Goal: Navigation & Orientation: Understand site structure

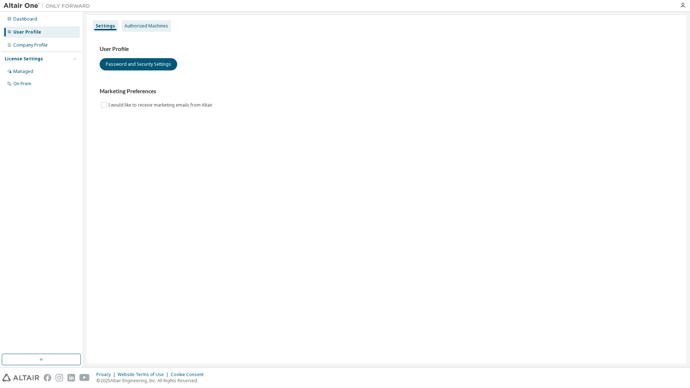
click at [148, 26] on div "Authorized Machines" at bounding box center [147, 26] width 44 height 6
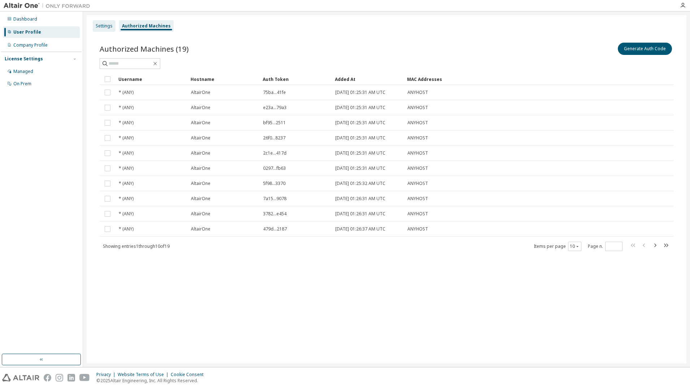
click at [108, 23] on div "Settings" at bounding box center [104, 26] width 17 height 6
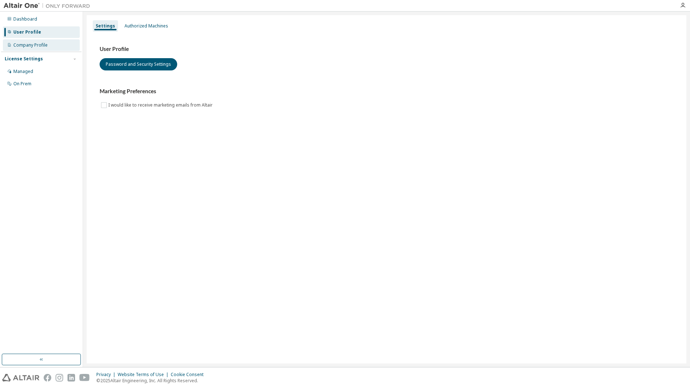
click at [32, 45] on div "Company Profile" at bounding box center [30, 45] width 34 height 6
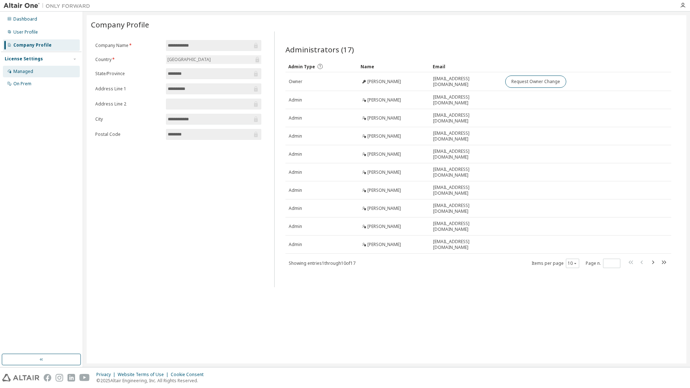
click at [27, 73] on div "Managed" at bounding box center [23, 72] width 20 height 6
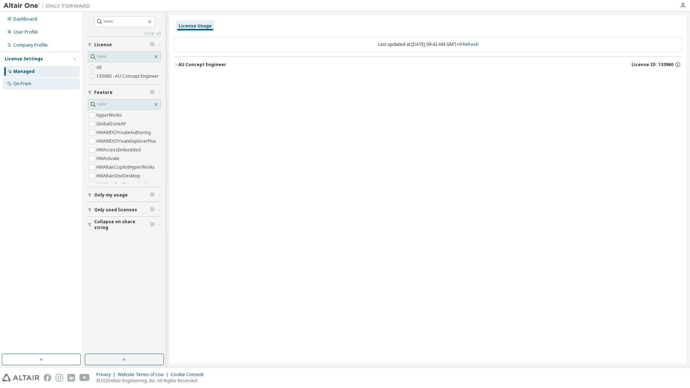
click at [29, 83] on div "On Prem" at bounding box center [22, 84] width 18 height 6
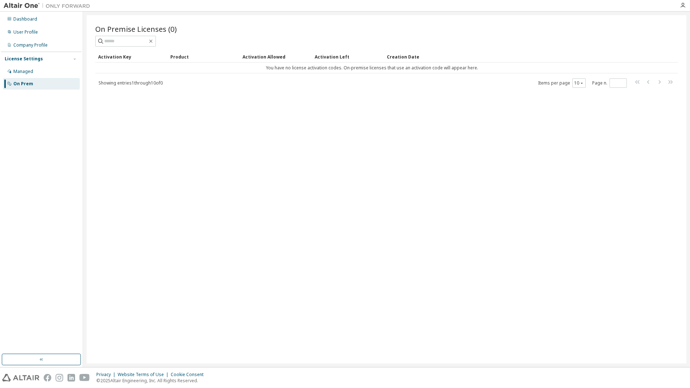
click at [317, 115] on div "On Premise Licenses (0) Clear Load Save Save As Field Operator Value Select fil…" at bounding box center [387, 189] width 600 height 348
drag, startPoint x: 40, startPoint y: 71, endPoint x: 381, endPoint y: 184, distance: 359.3
click at [394, 187] on div "On Premise Licenses (0) Clear Load Save Save As Field Operator Value Select fil…" at bounding box center [387, 189] width 600 height 348
click at [66, 74] on div "Managed" at bounding box center [41, 72] width 77 height 12
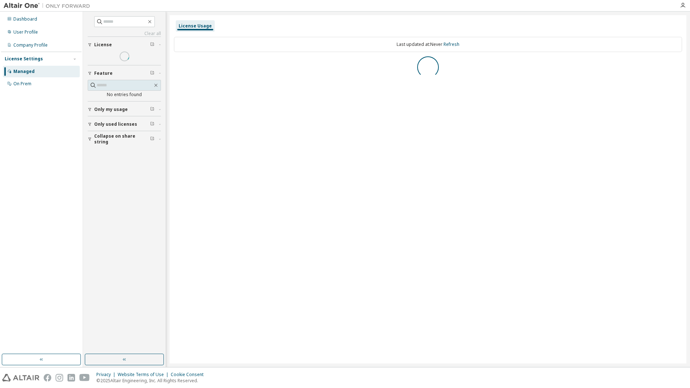
click at [66, 75] on div "Managed" at bounding box center [41, 72] width 77 height 12
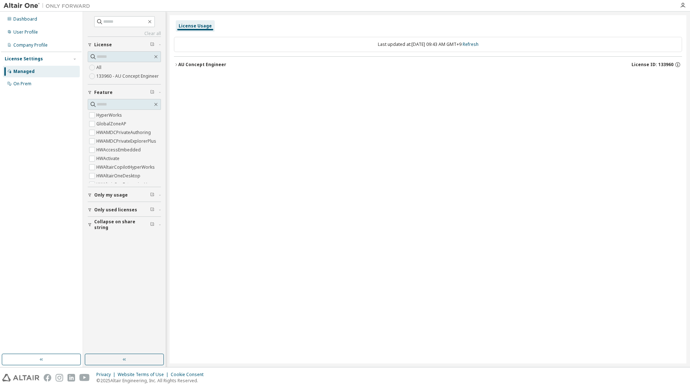
click at [298, 195] on div "License Usage Last updated at: Wed 2025-09-10 09:43 AM GMT+9 Refresh AU Concept…" at bounding box center [428, 189] width 517 height 348
click at [99, 70] on label "All" at bounding box center [99, 67] width 6 height 9
click at [558, 258] on div "License Usage Last updated at: Wed 2025-09-10 09:44 AM GMT+9 Refresh AU Concept…" at bounding box center [428, 189] width 517 height 348
click at [683, 5] on icon "button" at bounding box center [683, 6] width 6 height 6
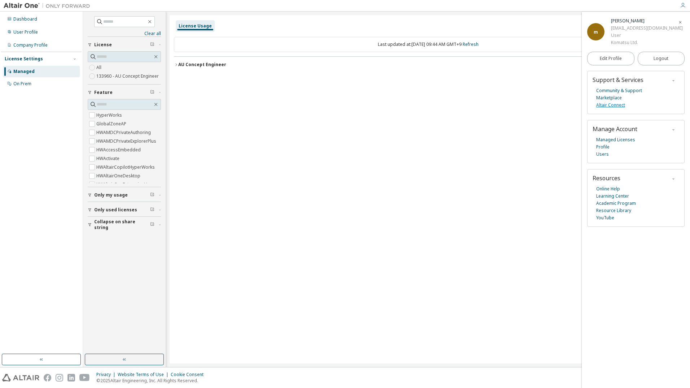
click at [616, 109] on link "Altair Connect" at bounding box center [610, 104] width 29 height 7
click at [594, 23] on div "m" at bounding box center [595, 31] width 17 height 17
click at [518, 82] on div "License Usage Last updated at: Wed 2025-09-10 09:44 AM GMT+9 Refresh AU Concept…" at bounding box center [428, 189] width 517 height 348
click at [22, 5] on img at bounding box center [49, 5] width 90 height 7
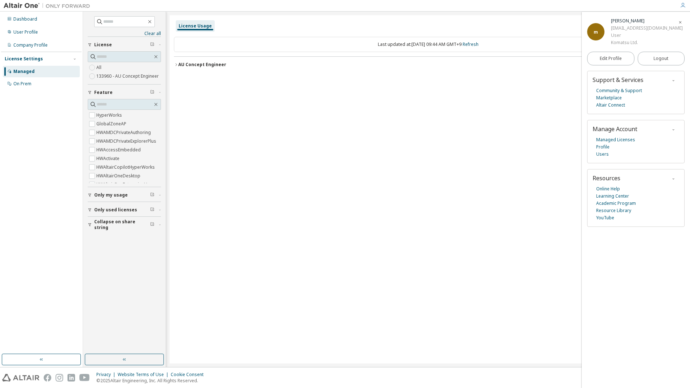
click at [22, 5] on img at bounding box center [49, 5] width 90 height 7
click at [397, 128] on div "License Usage Last updated at: Wed 2025-09-10 09:44 AM GMT+9 Refresh AU Concept…" at bounding box center [428, 189] width 517 height 348
click at [681, 23] on icon "button" at bounding box center [680, 22] width 4 height 4
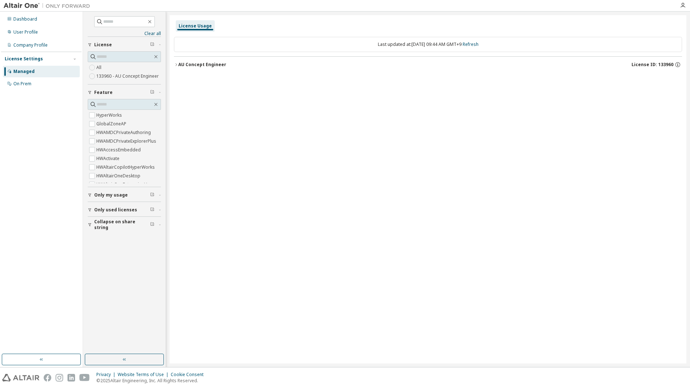
click at [307, 74] on div "Last updated at: Wed 2025-09-10 09:44 AM GMT+9 Refresh AU Concept Engineer Lice…" at bounding box center [428, 54] width 508 height 44
click at [683, 6] on icon "button" at bounding box center [683, 6] width 6 height 6
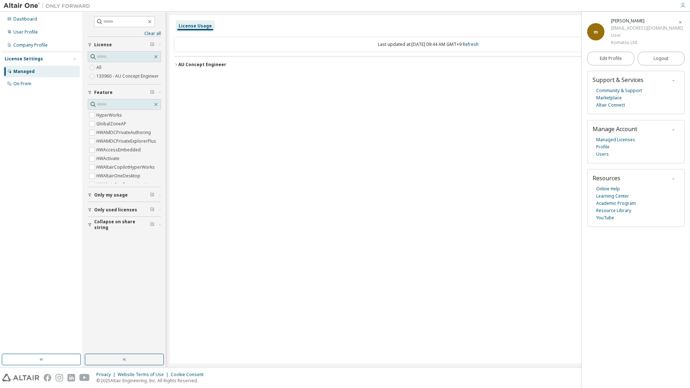
click at [683, 6] on icon "button" at bounding box center [683, 6] width 6 height 6
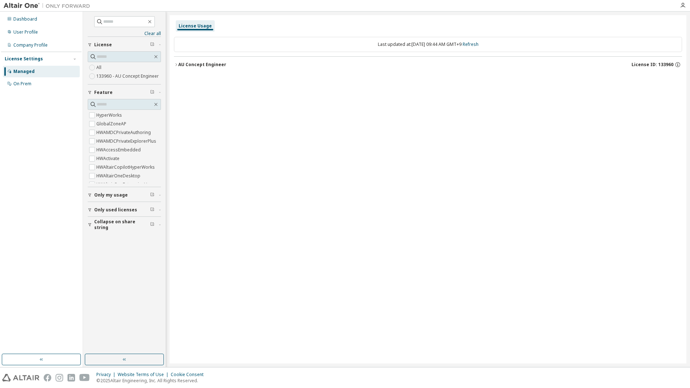
click at [357, 142] on div "License Usage Last updated at: Wed 2025-09-10 09:44 AM GMT+9 Refresh AU Concept…" at bounding box center [428, 189] width 517 height 348
